Goal: Find specific page/section

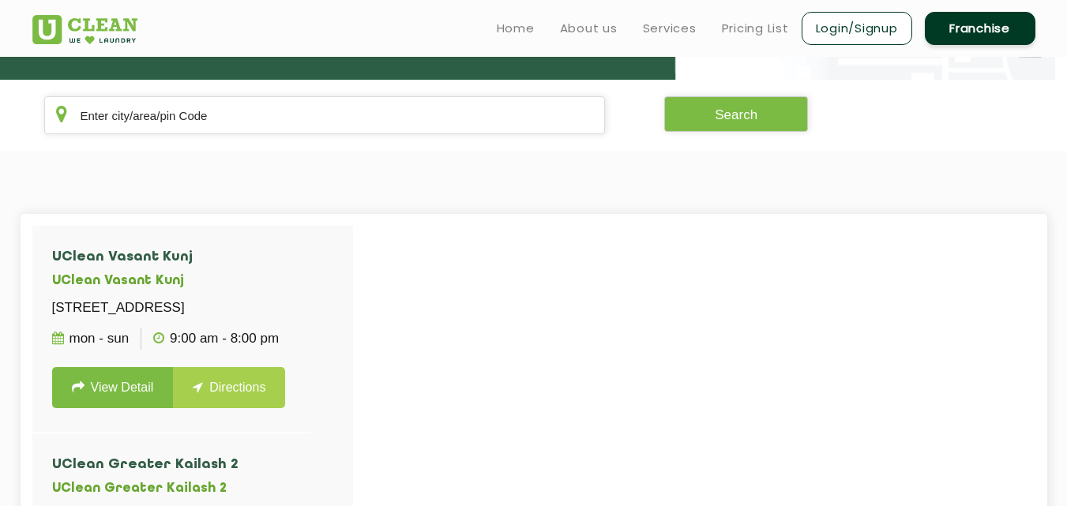
scroll to position [1816, 0]
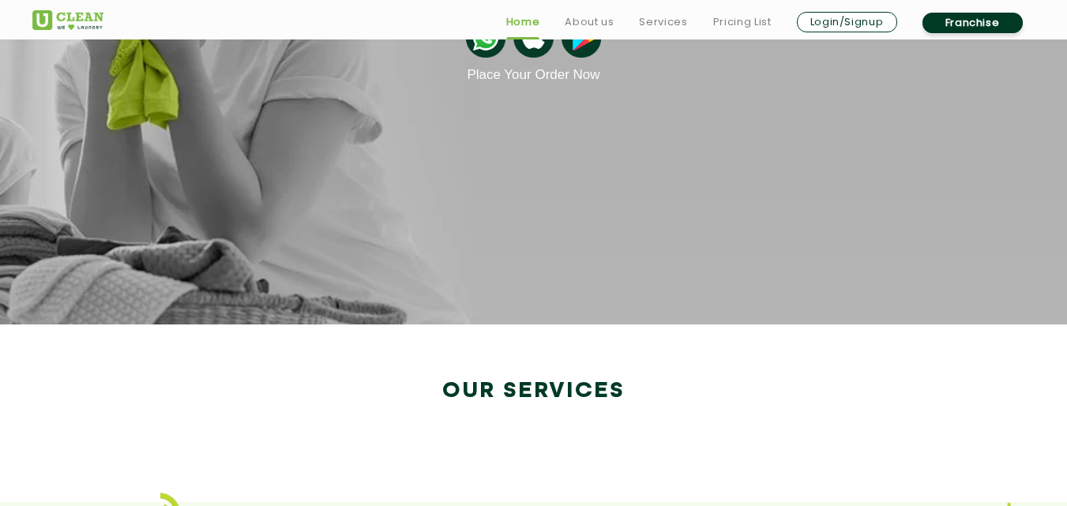
scroll to position [2616, 0]
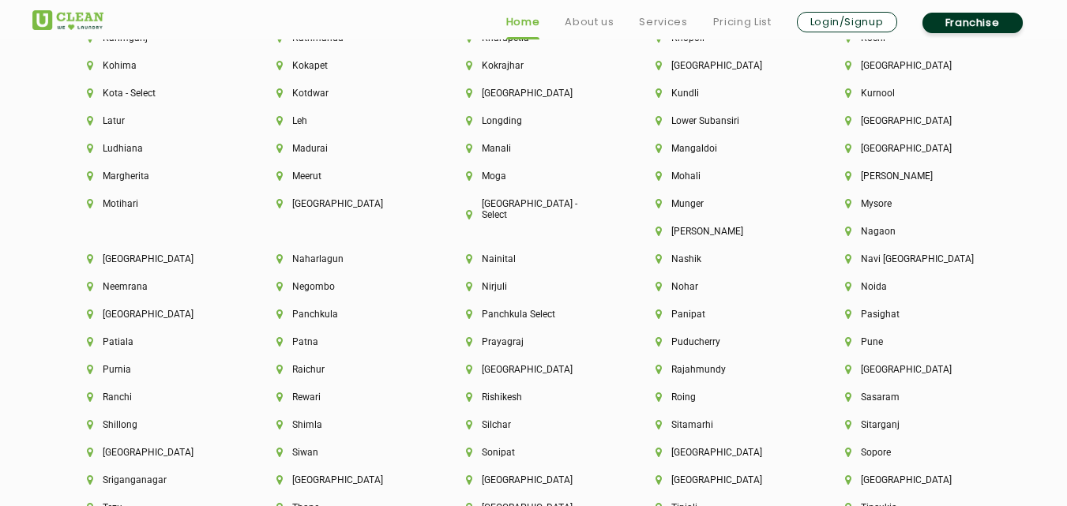
scroll to position [4425, 0]
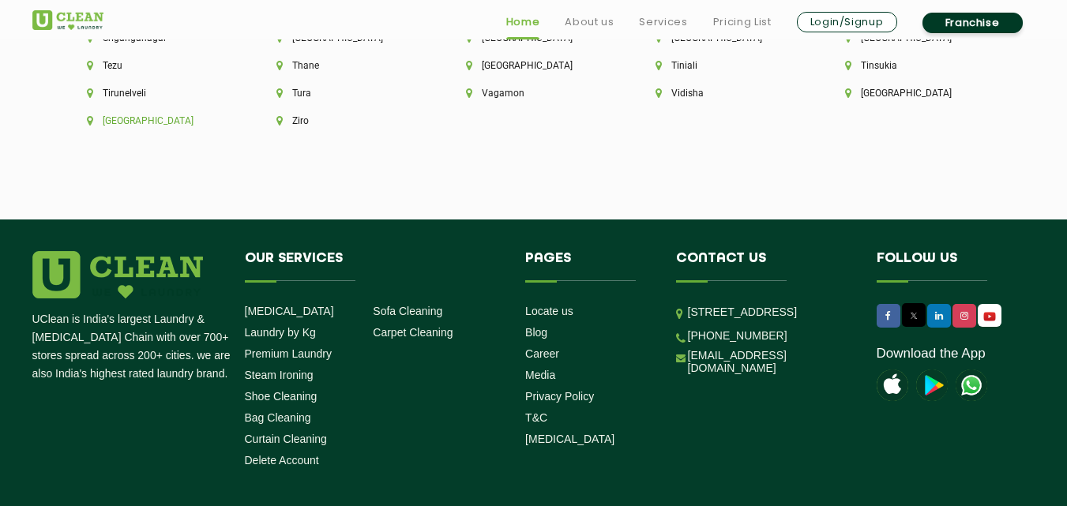
click at [223, 115] on li "[GEOGRAPHIC_DATA]" at bounding box center [155, 120] width 136 height 11
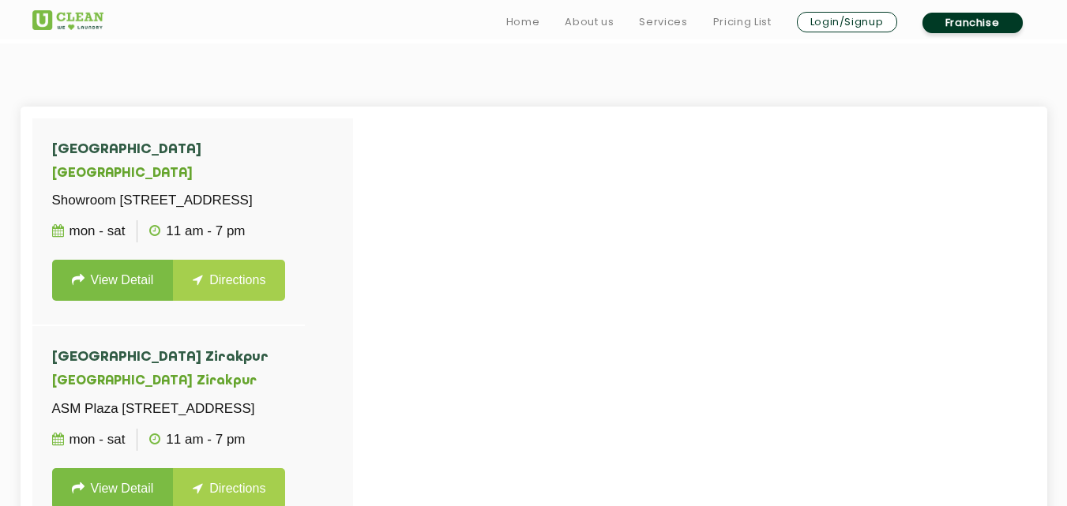
scroll to position [409, 0]
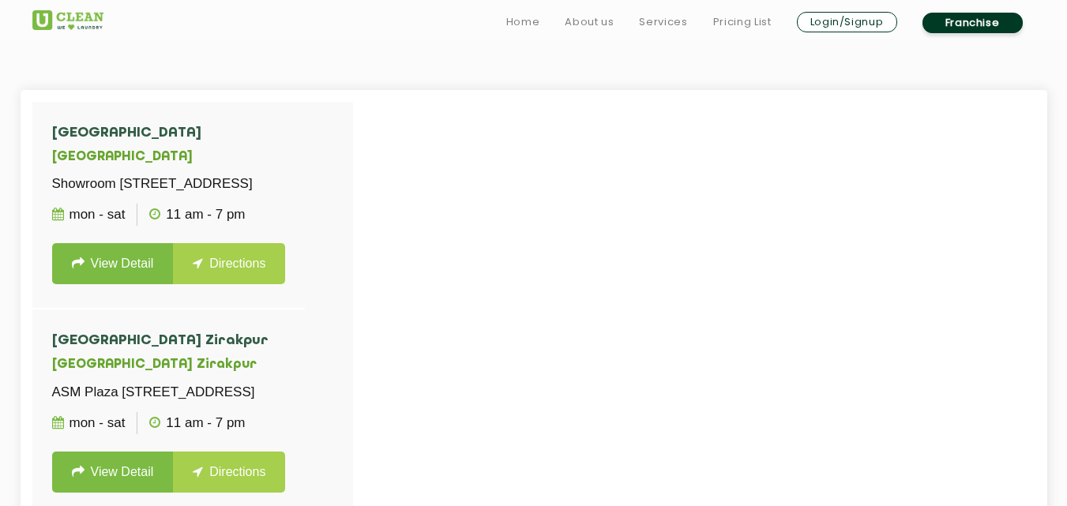
click at [353, 147] on div at bounding box center [565, 355] width 1067 height 506
click at [353, 486] on div at bounding box center [565, 355] width 1067 height 506
